Goal: Task Accomplishment & Management: Use online tool/utility

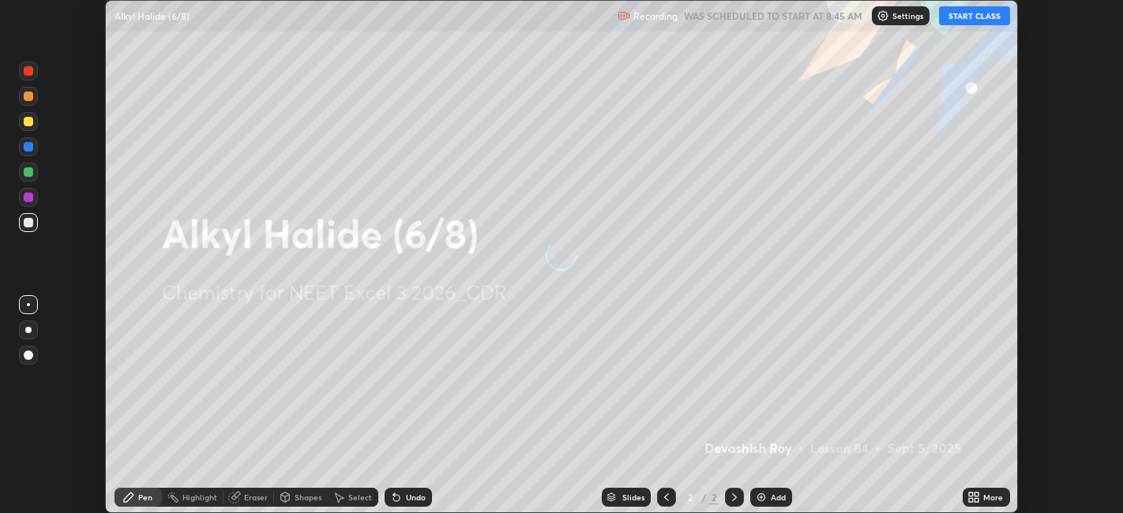
scroll to position [513, 1122]
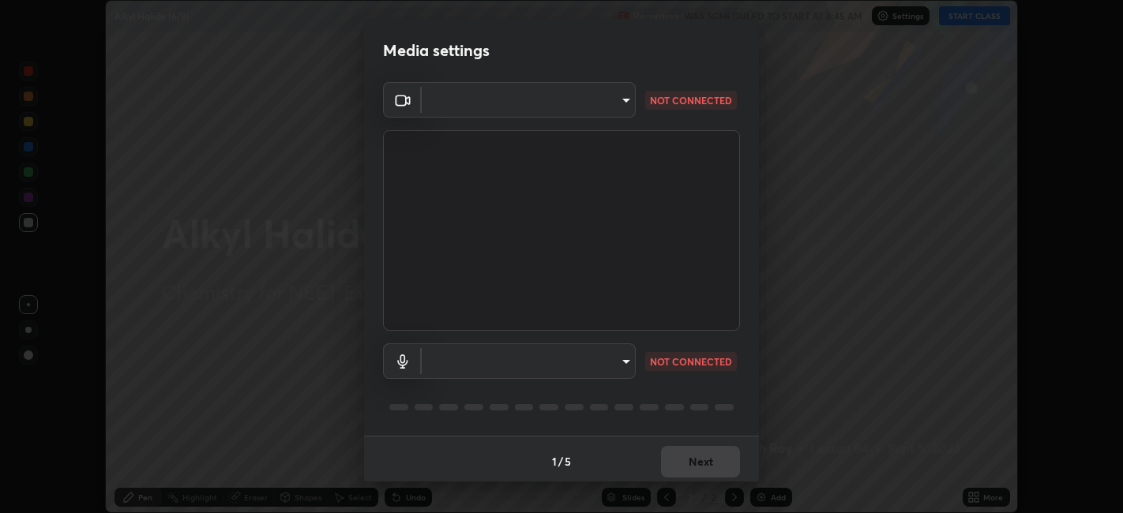
type input "052f9b30e05f62bb2e590cb50044ac96a00de3eab8a32c7a625fc31ec407be61"
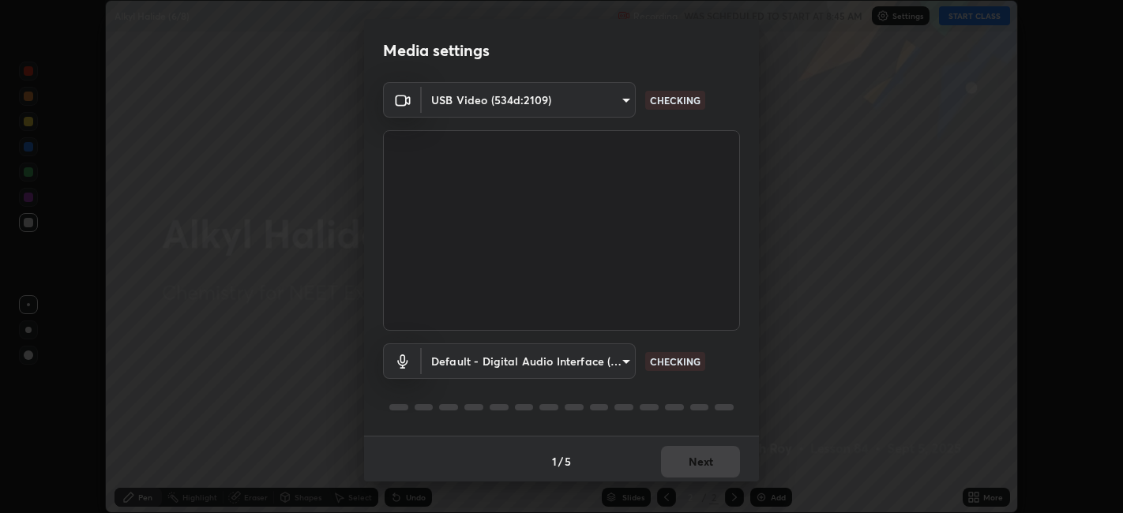
scroll to position [4, 0]
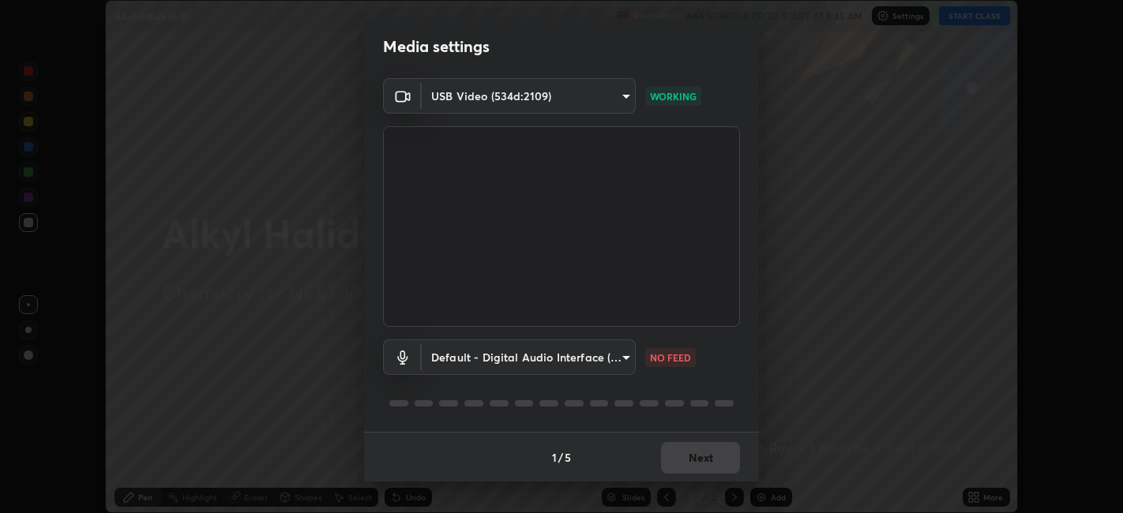
click at [595, 365] on body "Erase all Alkyl Halide (6/8) Recording WAS SCHEDULED TO START AT 8:45 AM Settin…" at bounding box center [561, 256] width 1123 height 513
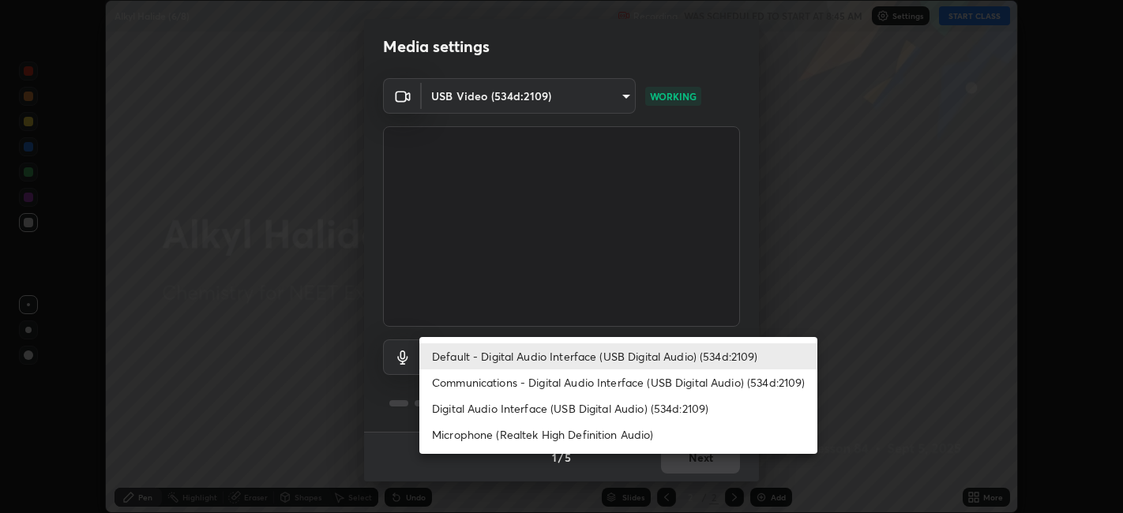
click at [550, 430] on li "Microphone (Realtek High Definition Audio)" at bounding box center [618, 435] width 398 height 26
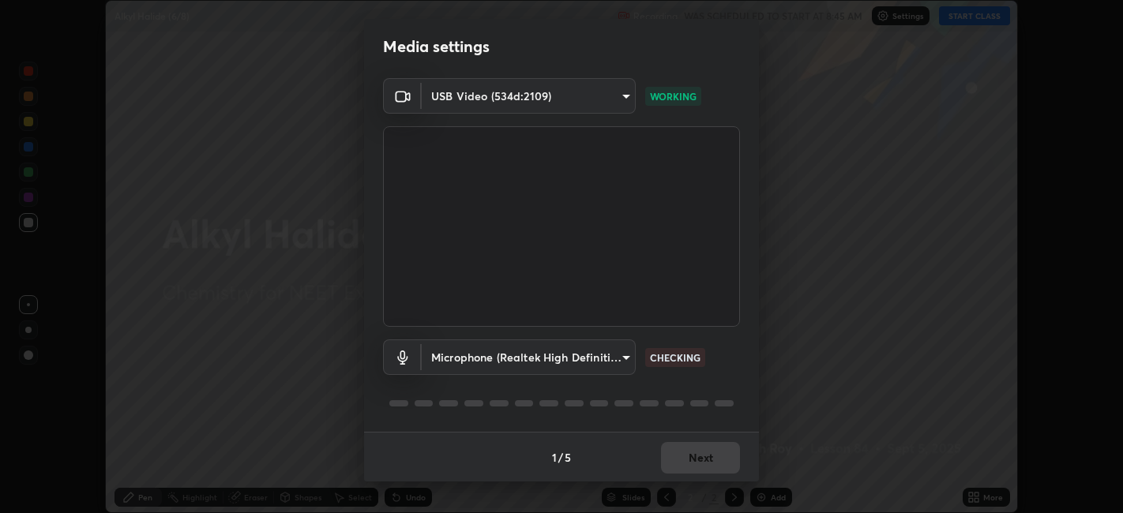
click at [549, 362] on body "Erase all Alkyl Halide (6/8) Recording WAS SCHEDULED TO START AT 8:45 AM Settin…" at bounding box center [561, 256] width 1123 height 513
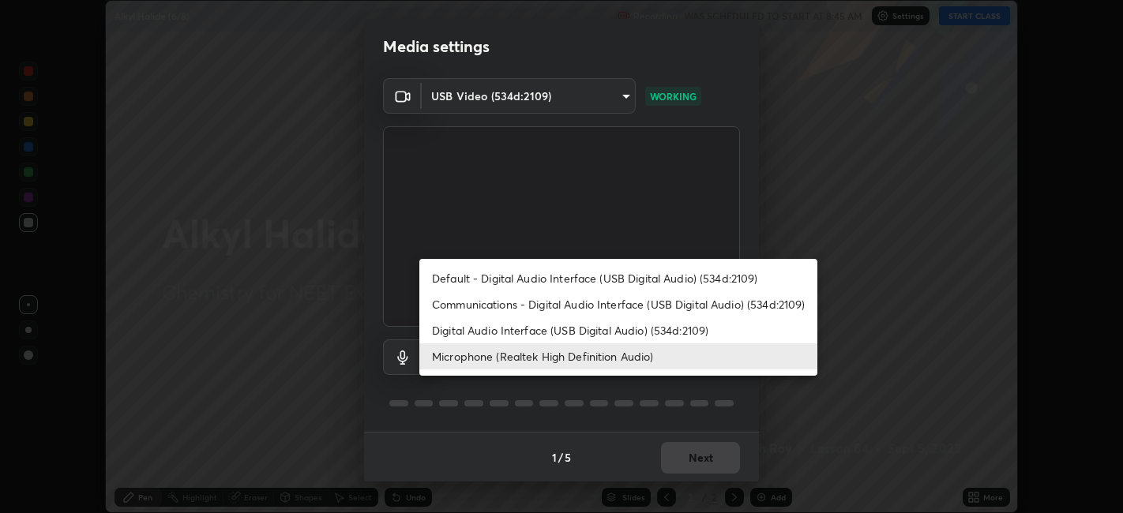
click at [523, 280] on li "Default - Digital Audio Interface (USB Digital Audio) (534d:2109)" at bounding box center [618, 278] width 398 height 26
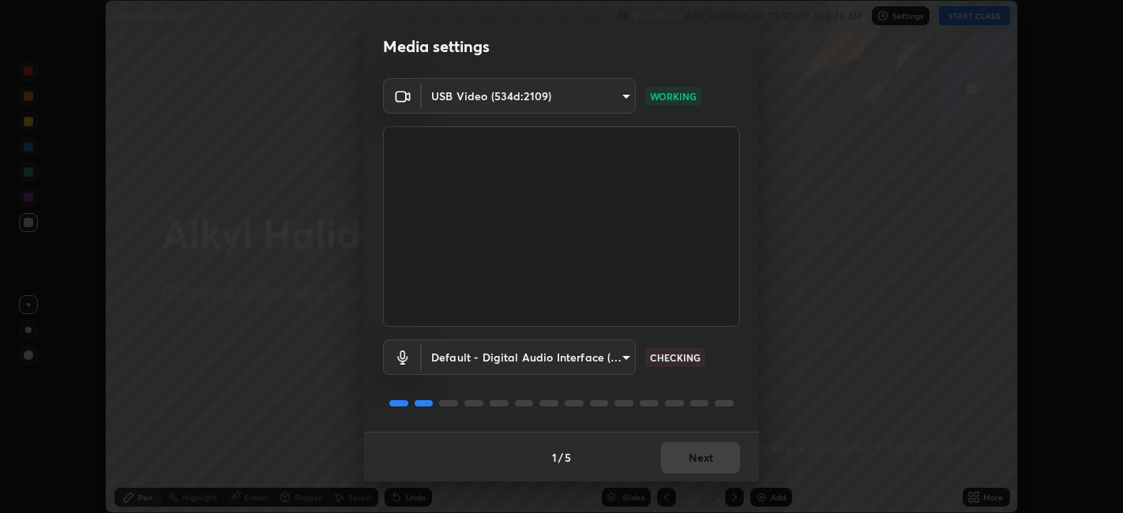
click at [533, 366] on body "Erase all Alkyl Halide (6/8) Recording WAS SCHEDULED TO START AT 8:45 AM Settin…" at bounding box center [561, 256] width 1123 height 513
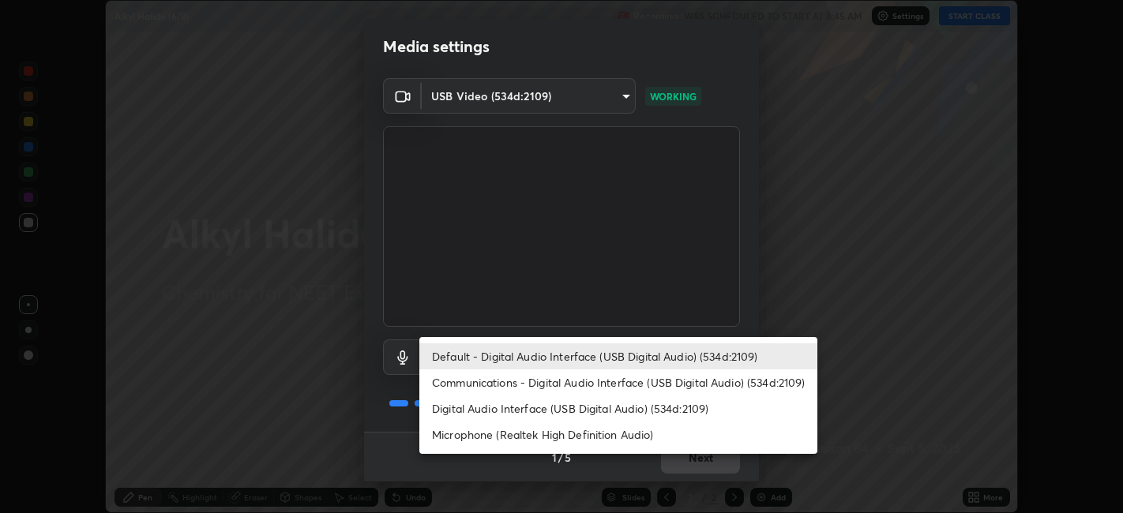
click at [507, 407] on li "Digital Audio Interface (USB Digital Audio) (534d:2109)" at bounding box center [618, 409] width 398 height 26
type input "26c45b5a75dd284b2b07efa34f095bc96a029c451b0918895cb94407aa1265c0"
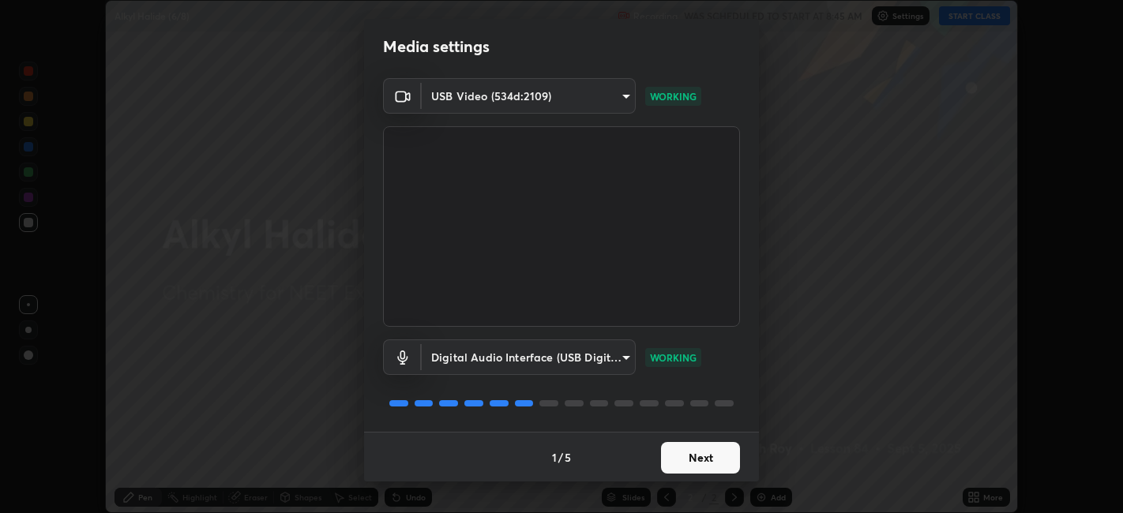
click at [710, 454] on button "Next" at bounding box center [700, 458] width 79 height 32
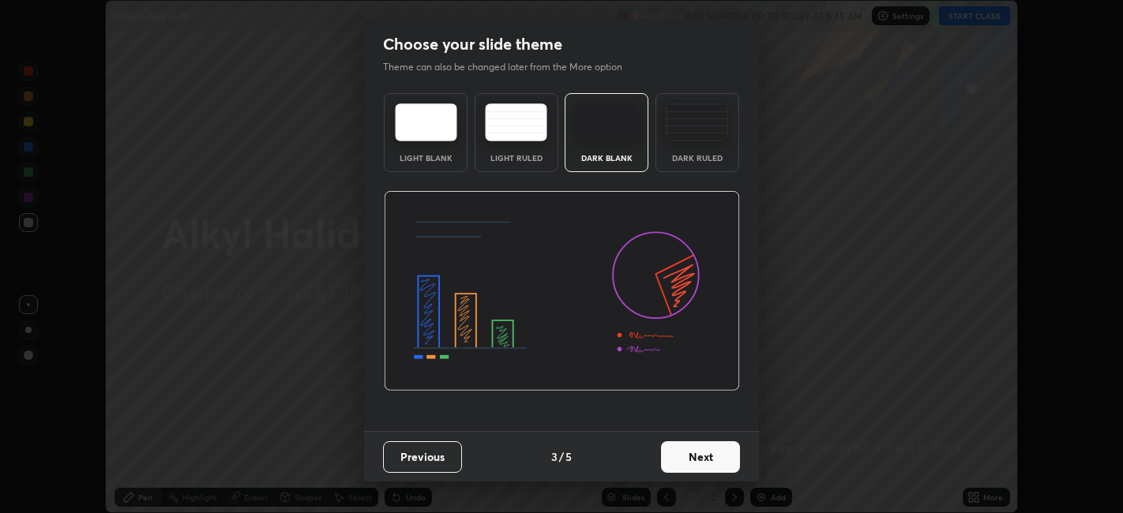
click at [697, 469] on button "Next" at bounding box center [700, 457] width 79 height 32
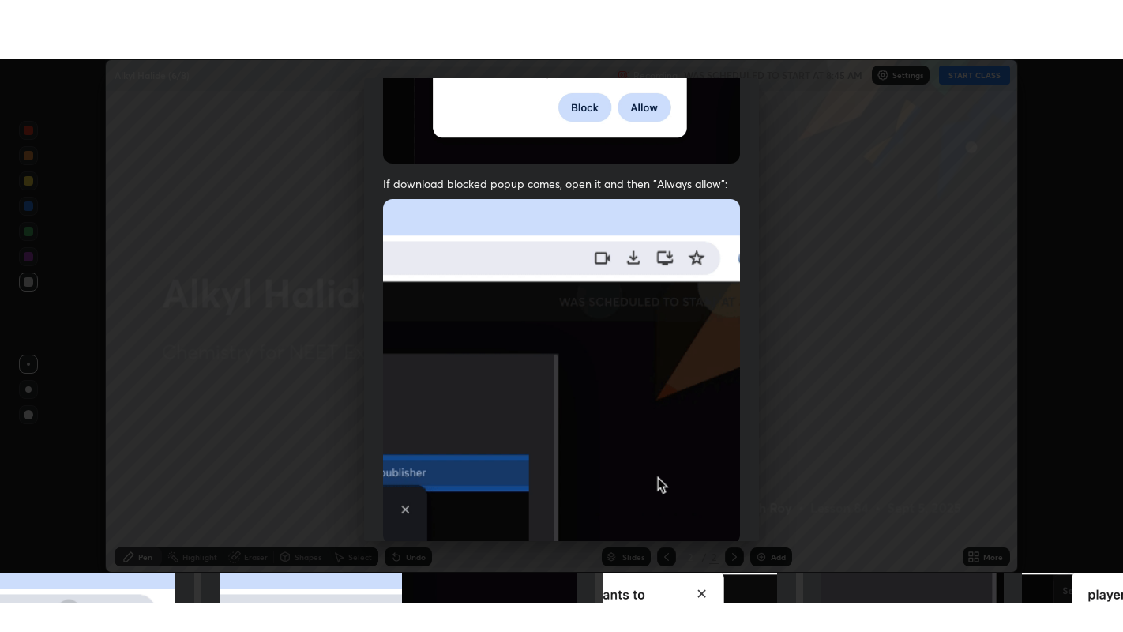
scroll to position [326, 0]
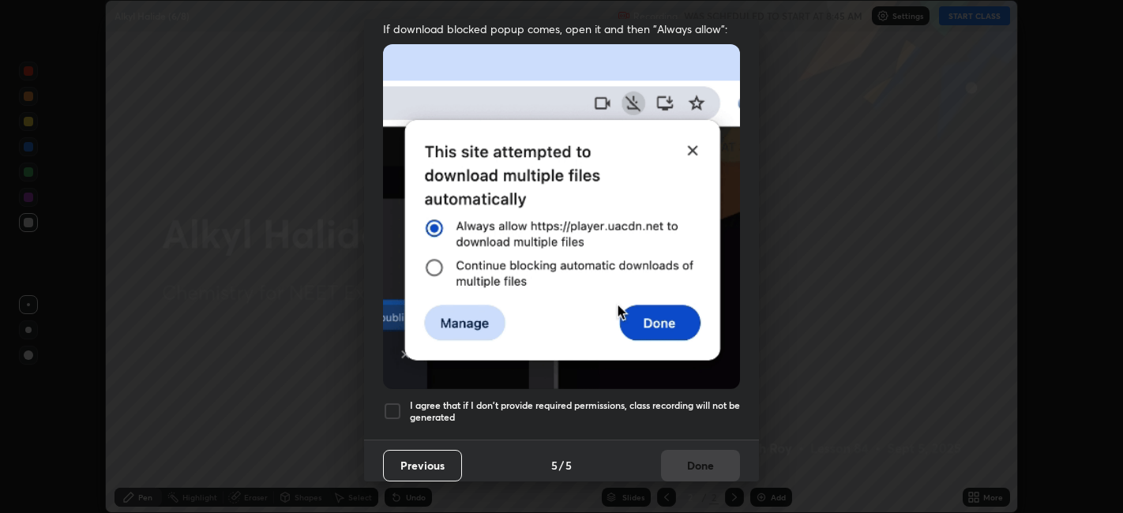
click at [701, 400] on h5 "I agree that if I don't provide required permissions, class recording will not …" at bounding box center [575, 412] width 330 height 24
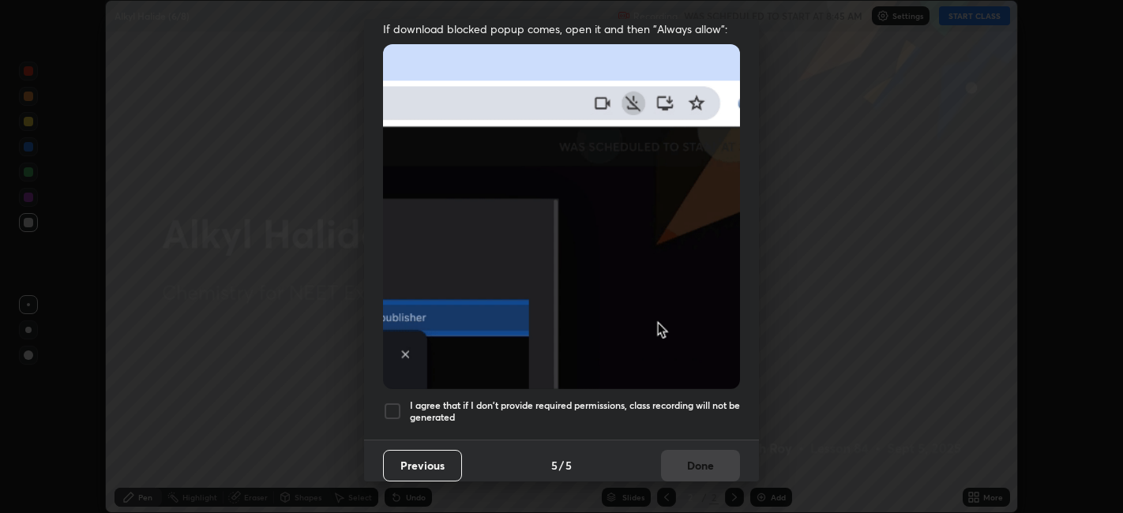
click at [705, 465] on button "Done" at bounding box center [700, 466] width 79 height 32
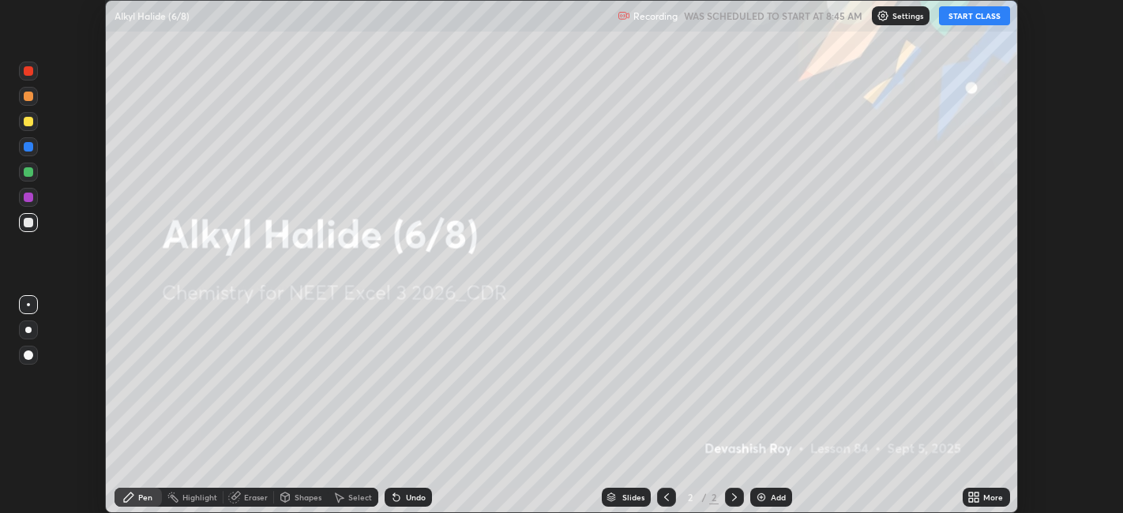
click at [971, 493] on icon at bounding box center [971, 495] width 4 height 4
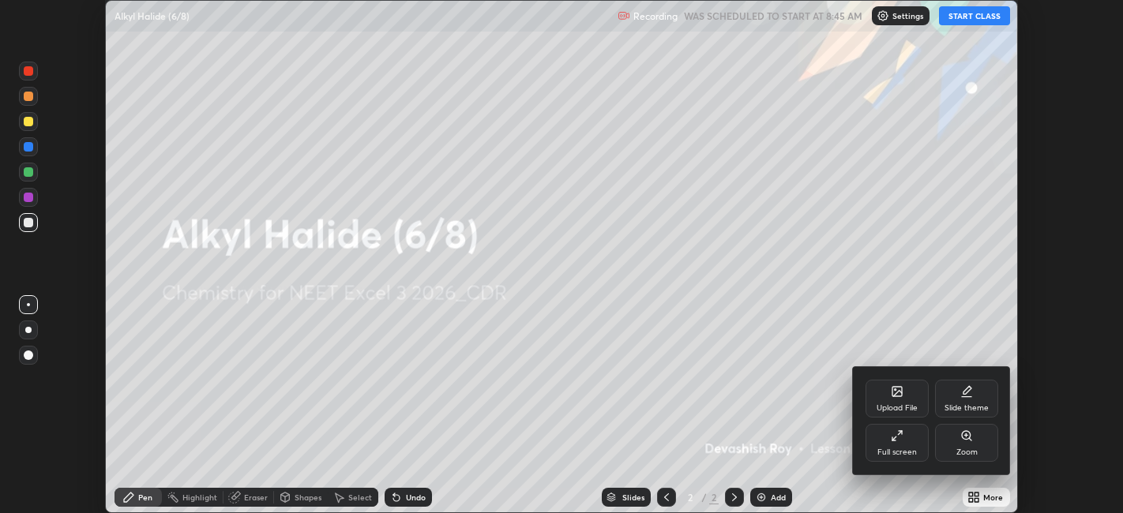
click at [880, 445] on div "Full screen" at bounding box center [896, 443] width 63 height 38
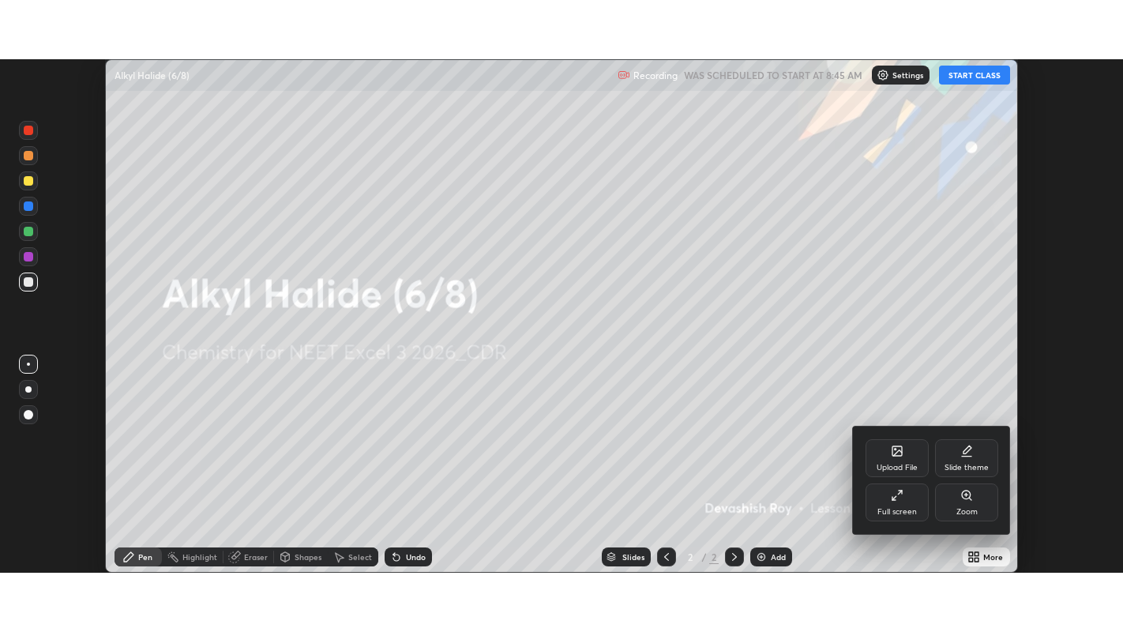
scroll to position [632, 1123]
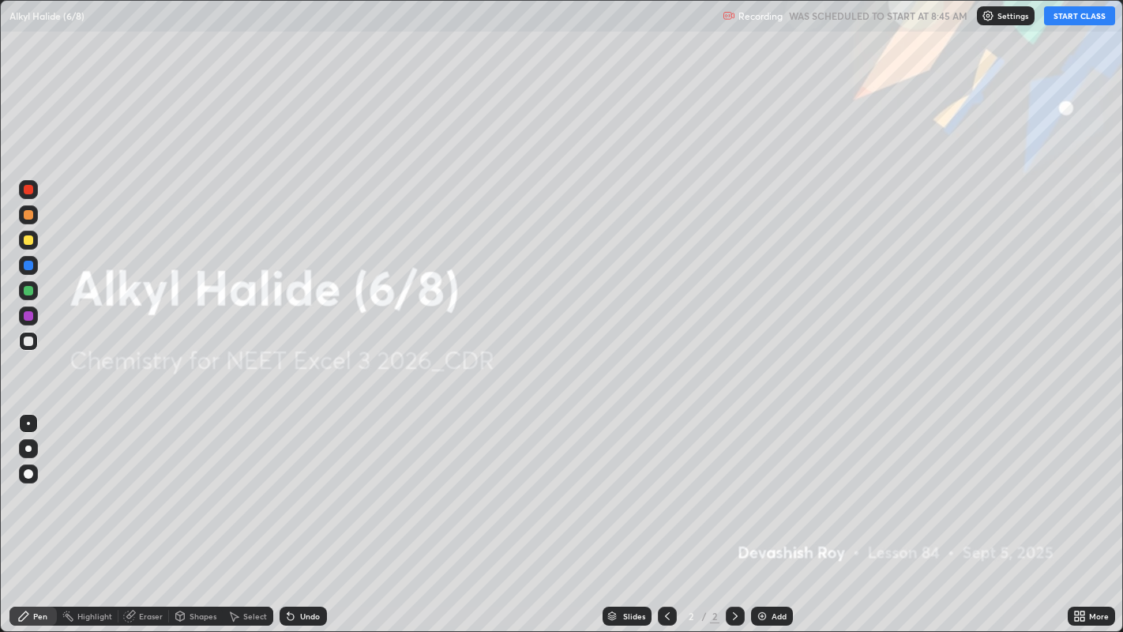
click at [1086, 18] on button "START CLASS" at bounding box center [1079, 15] width 71 height 19
click at [783, 512] on div "Add" at bounding box center [778, 616] width 15 height 8
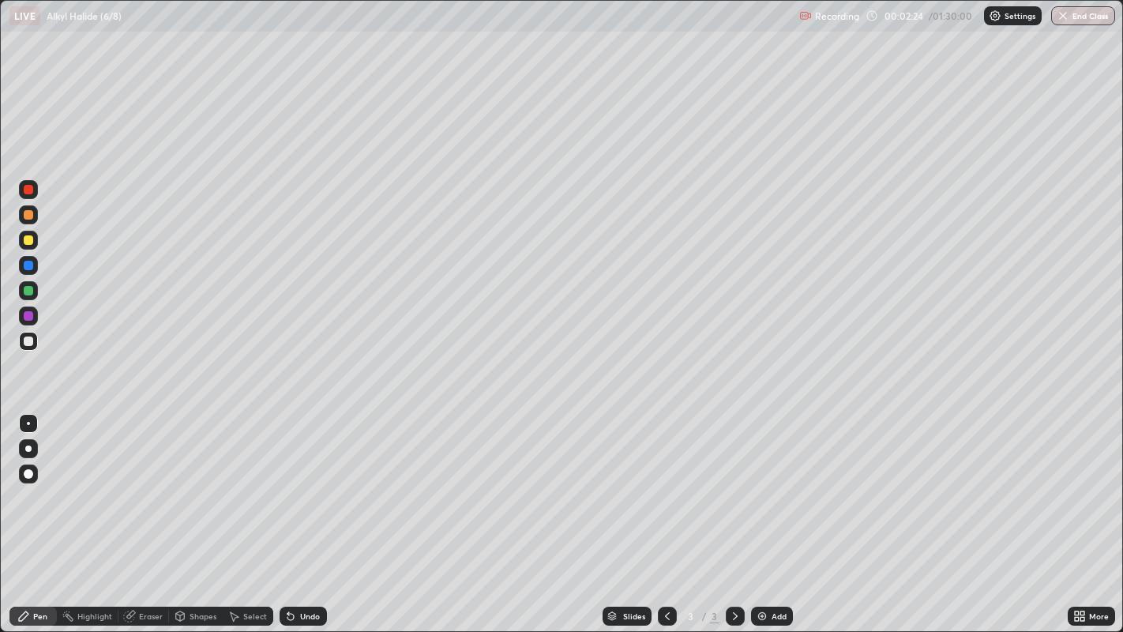
click at [246, 512] on div "Select" at bounding box center [248, 615] width 51 height 19
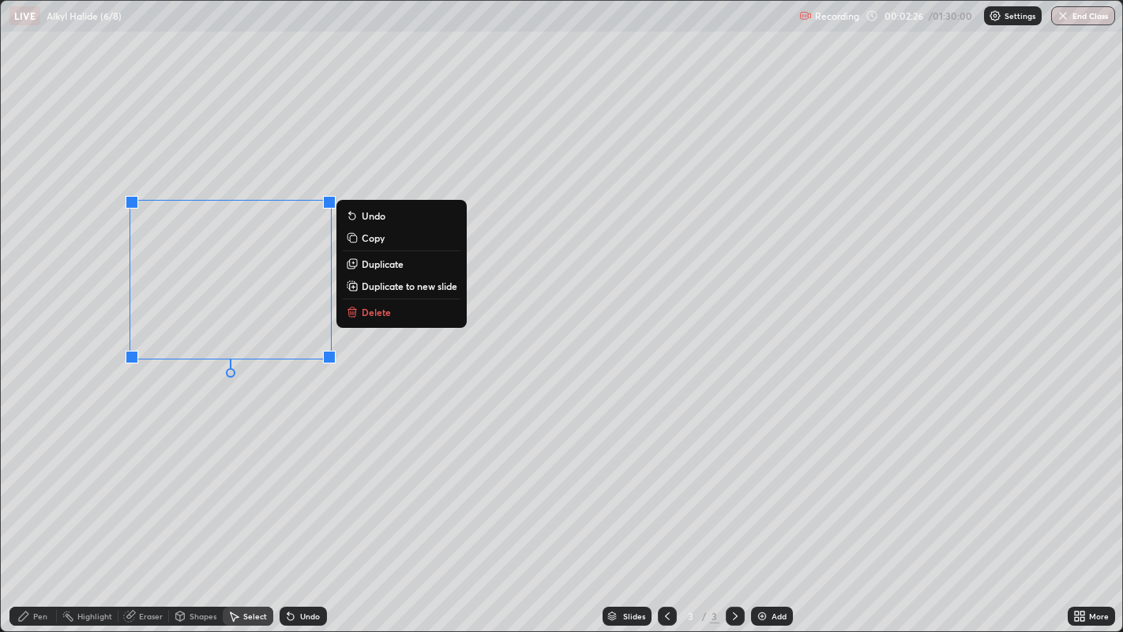
click at [377, 312] on p "Delete" at bounding box center [376, 312] width 29 height 13
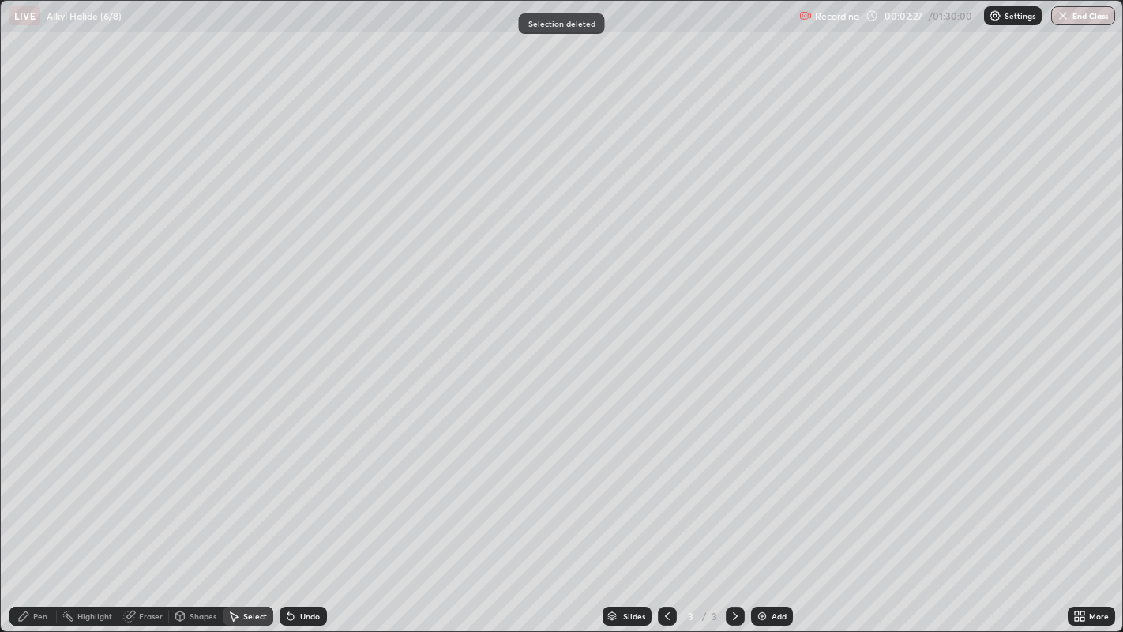
click at [36, 512] on div "Pen" at bounding box center [40, 616] width 14 height 8
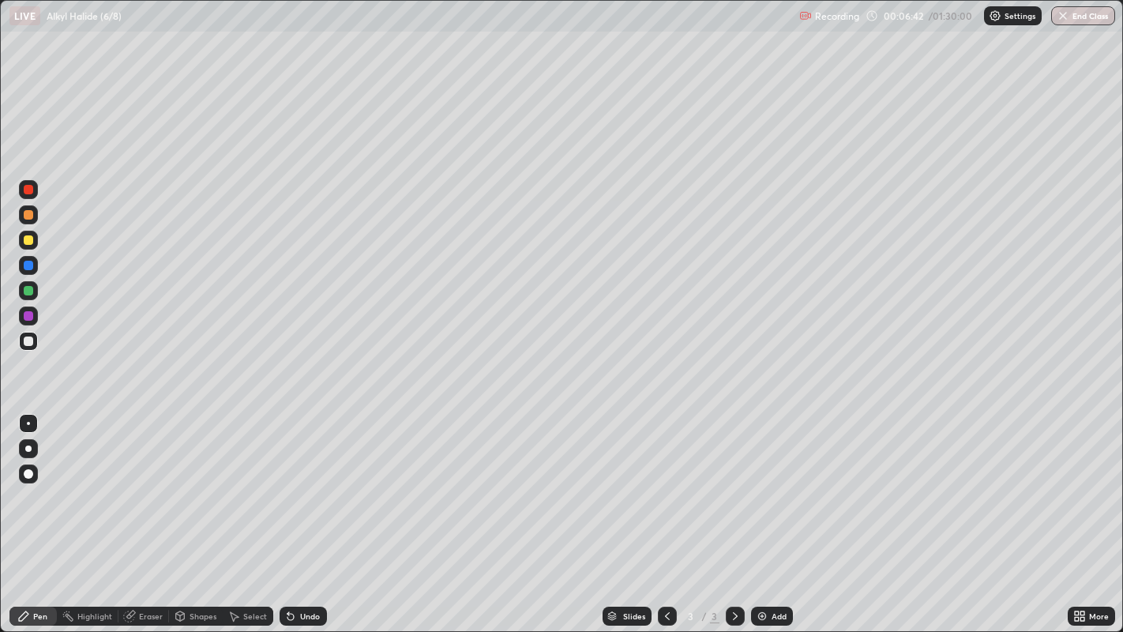
click at [29, 240] on div at bounding box center [28, 239] width 9 height 9
click at [29, 338] on div at bounding box center [28, 340] width 9 height 9
